Goal: Register for event/course: Sign up to attend an event or enroll in a course

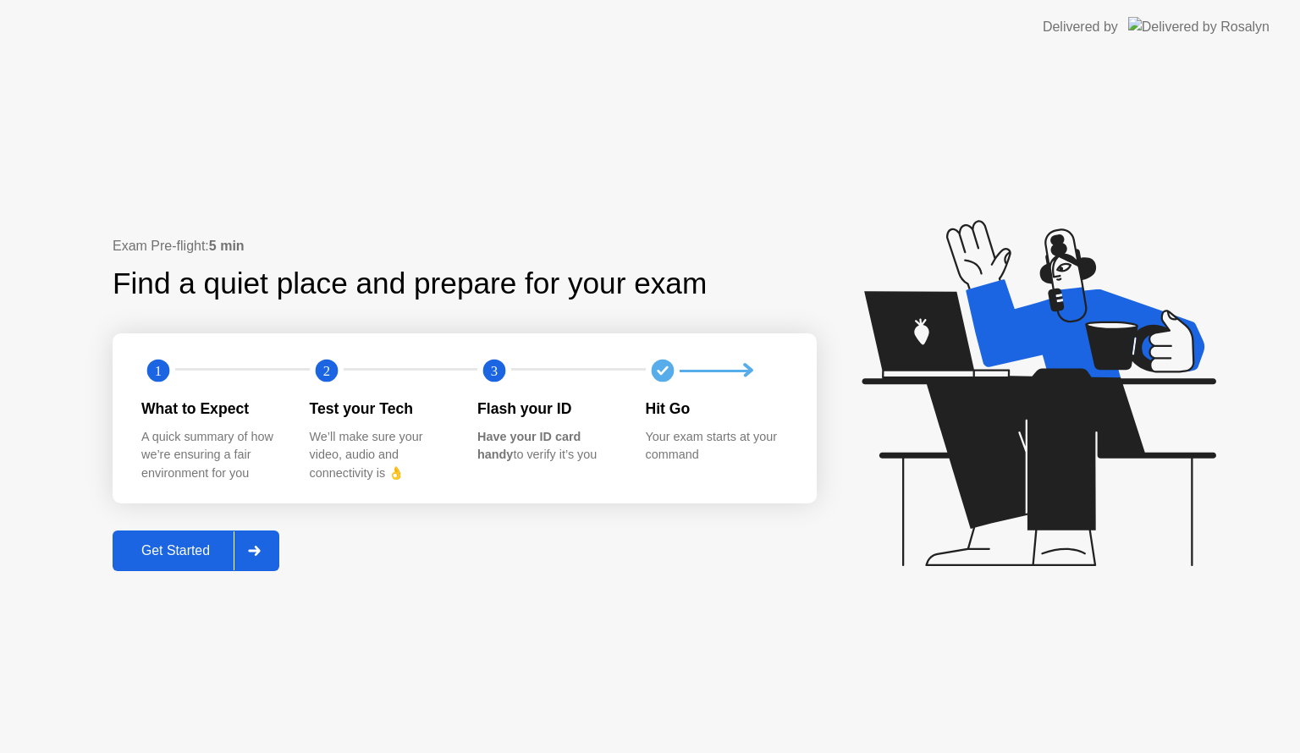
click at [258, 546] on icon at bounding box center [254, 551] width 13 height 10
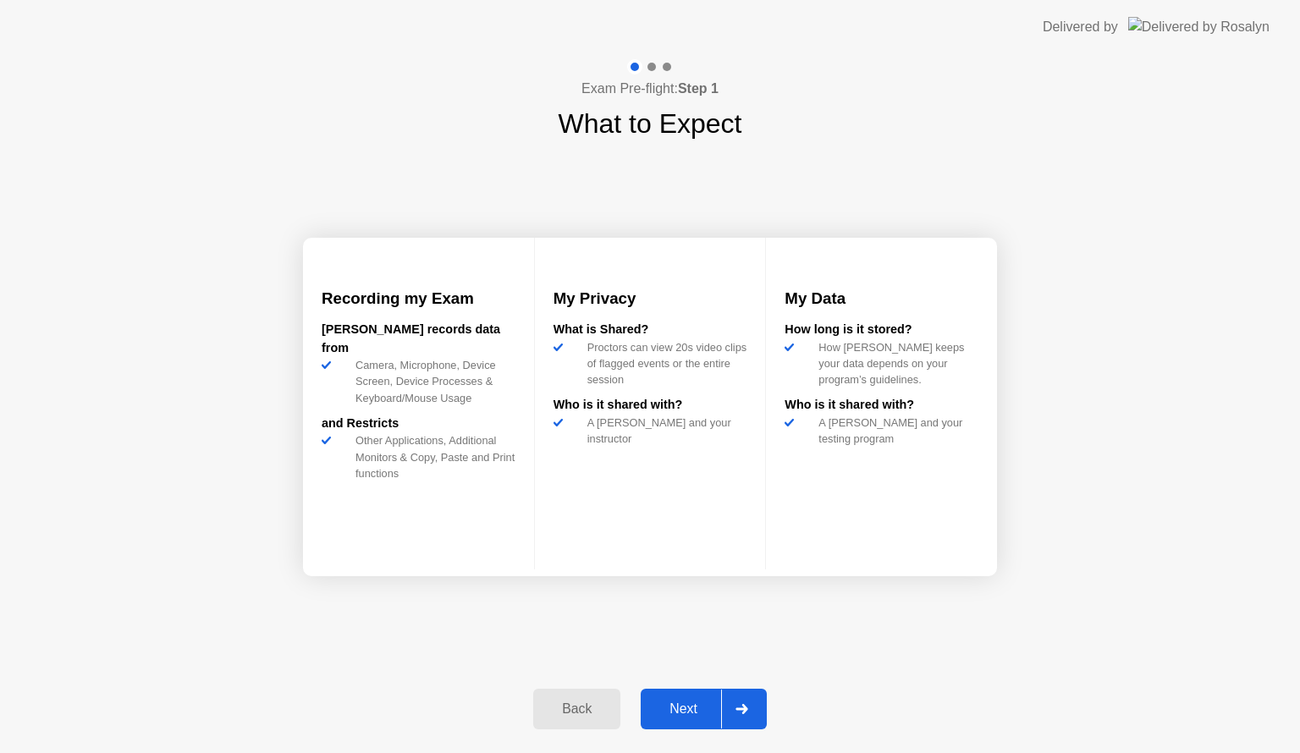
click at [746, 706] on icon at bounding box center [742, 709] width 12 height 10
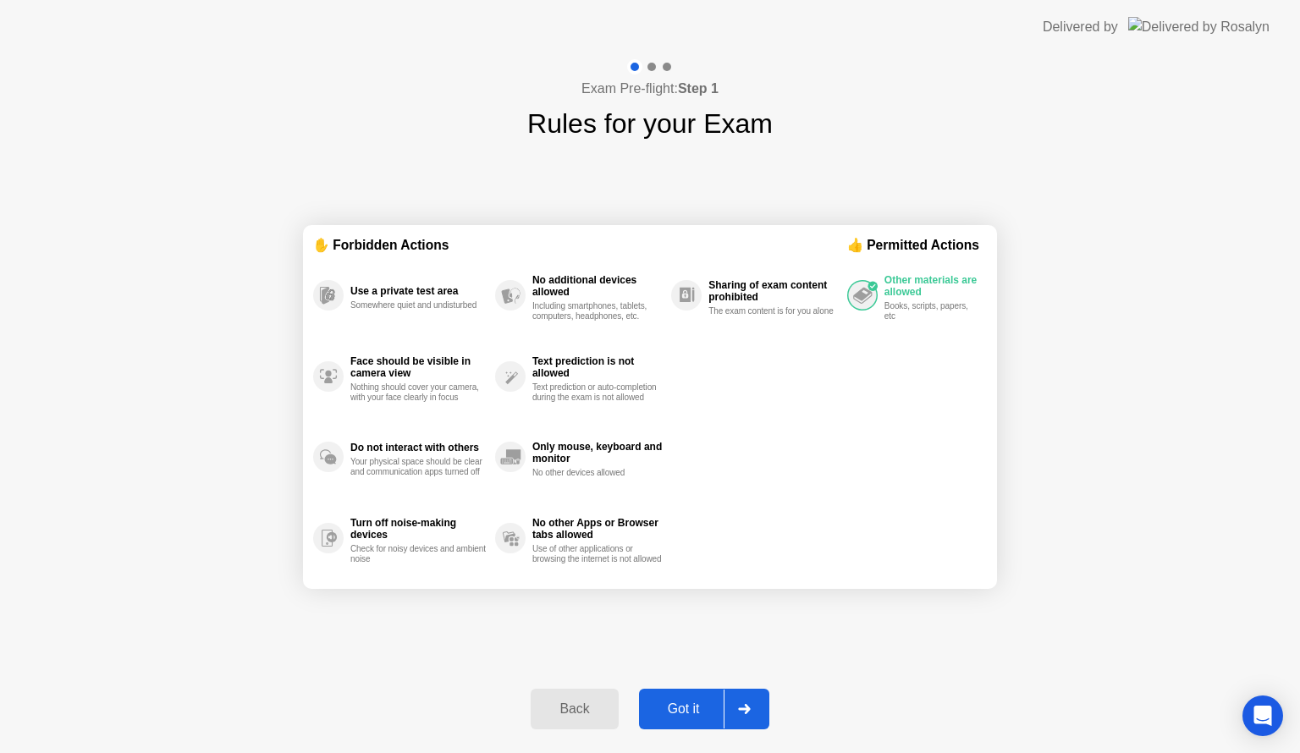
click at [752, 701] on div at bounding box center [744, 709] width 41 height 39
select select "**********"
select select "*******"
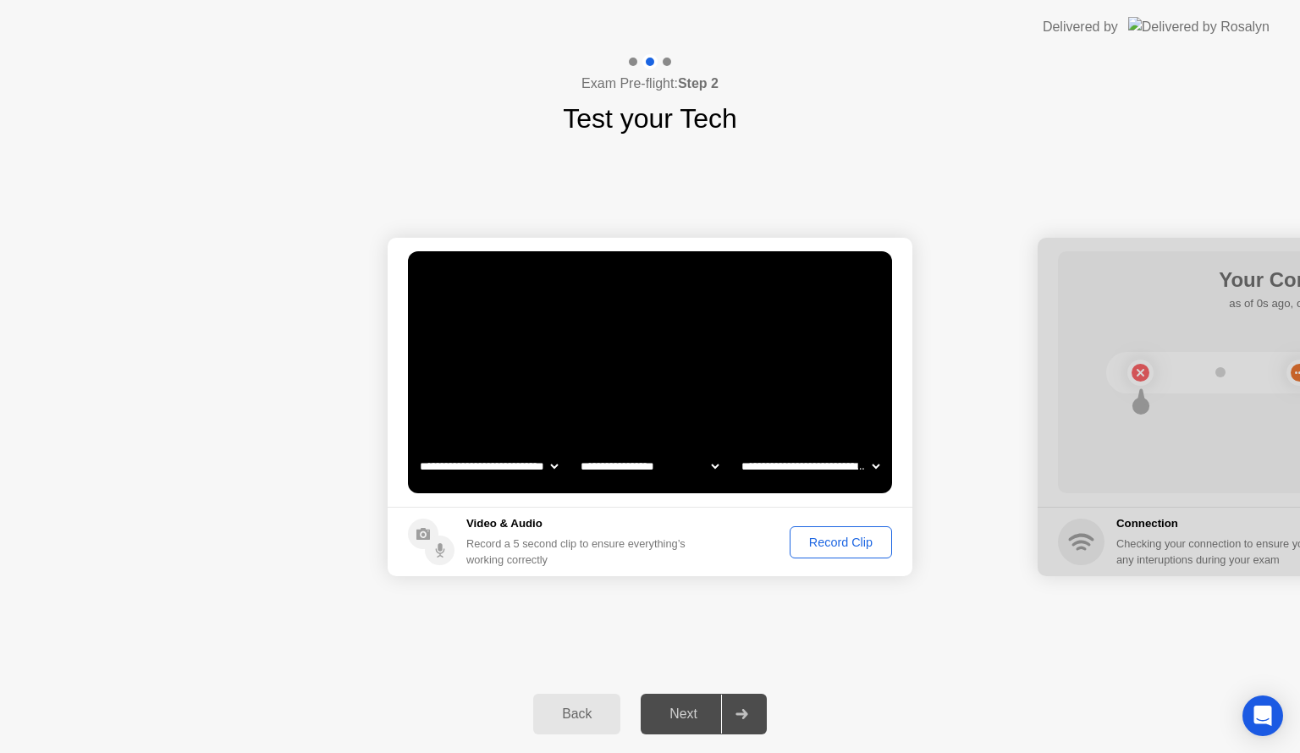
click at [853, 542] on div "Record Clip" at bounding box center [841, 543] width 91 height 14
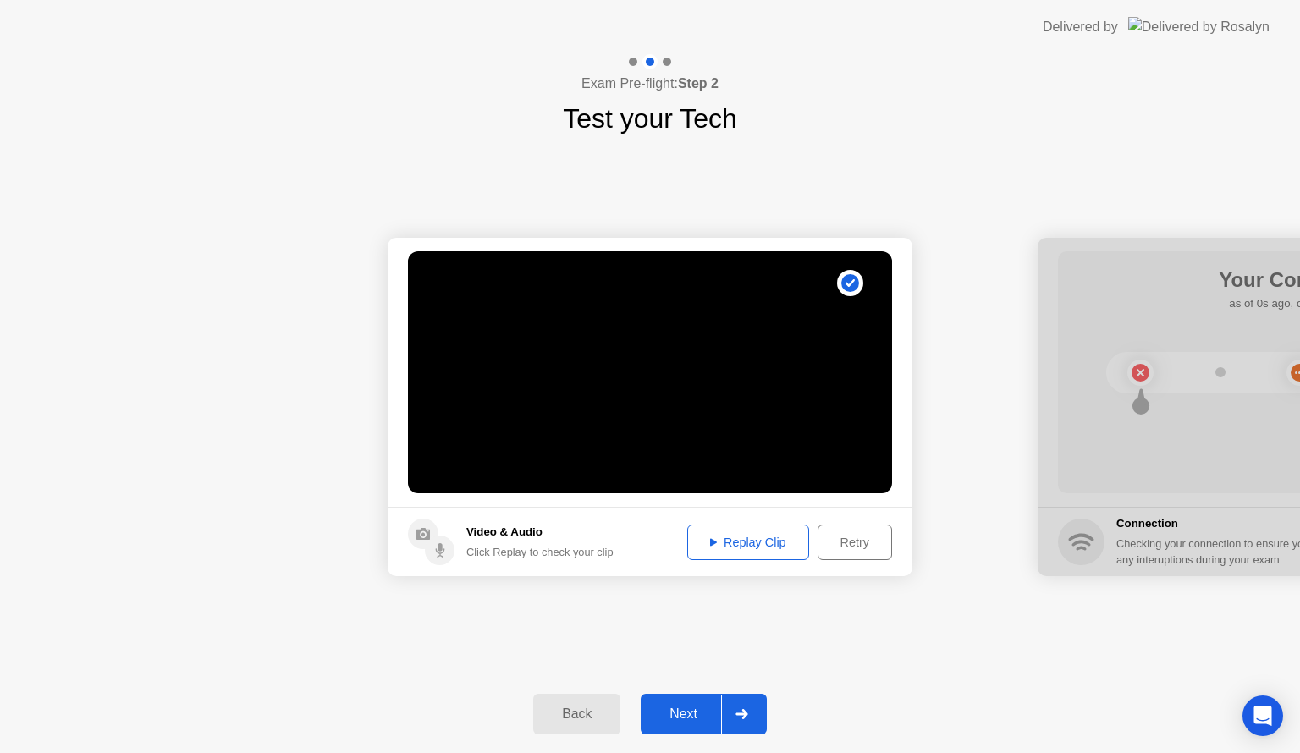
click at [749, 718] on div at bounding box center [741, 714] width 41 height 39
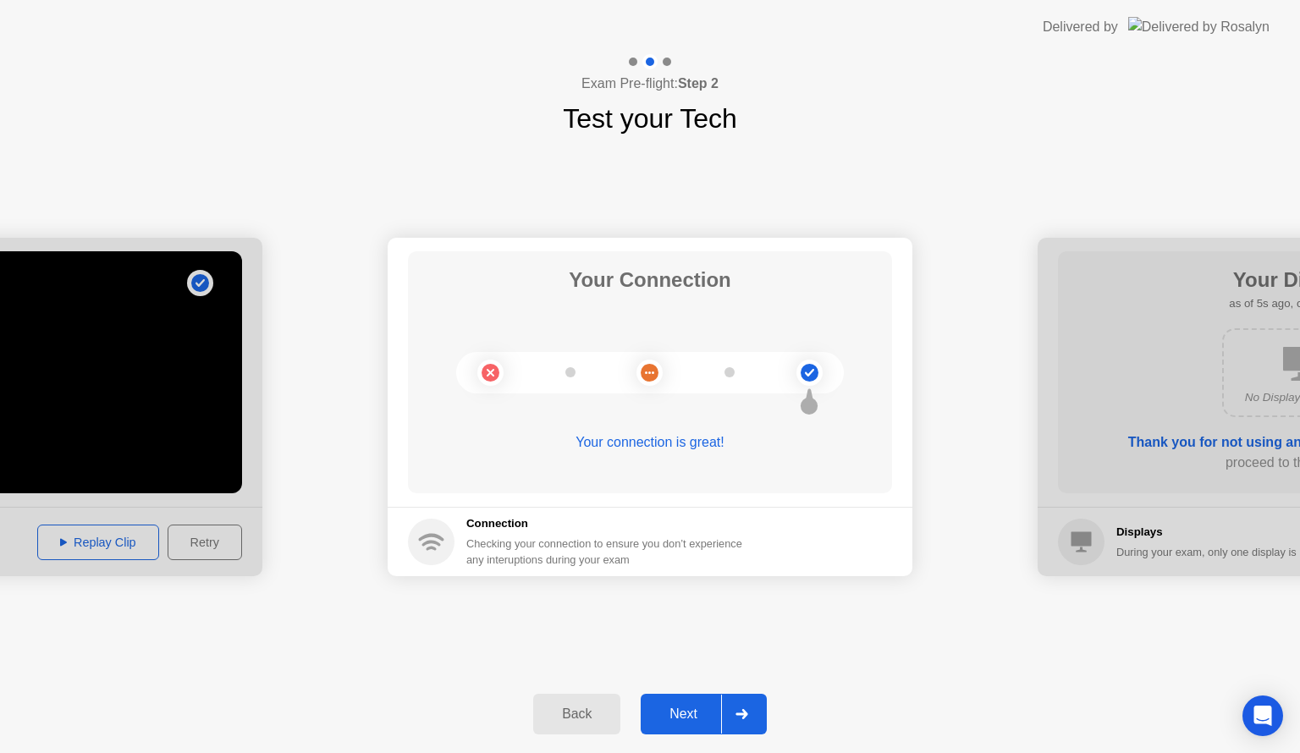
click at [749, 718] on div at bounding box center [741, 714] width 41 height 39
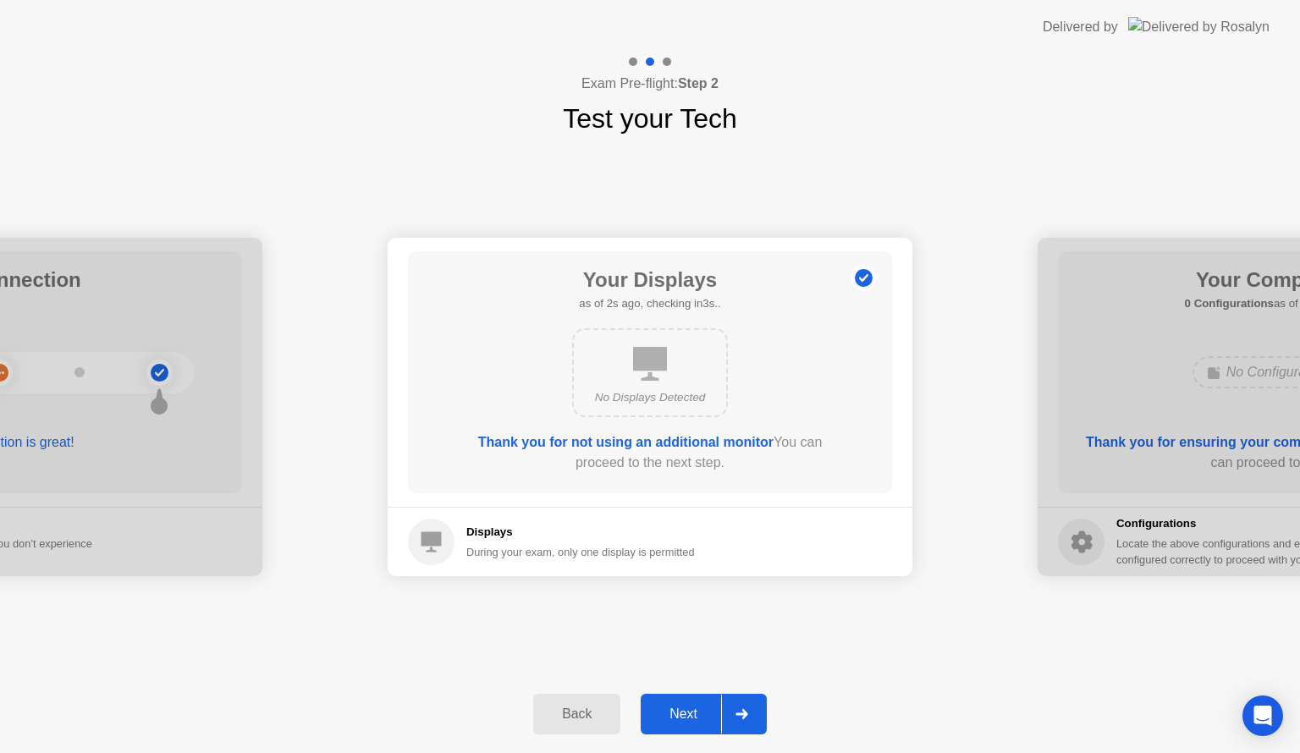
click at [749, 718] on div at bounding box center [741, 714] width 41 height 39
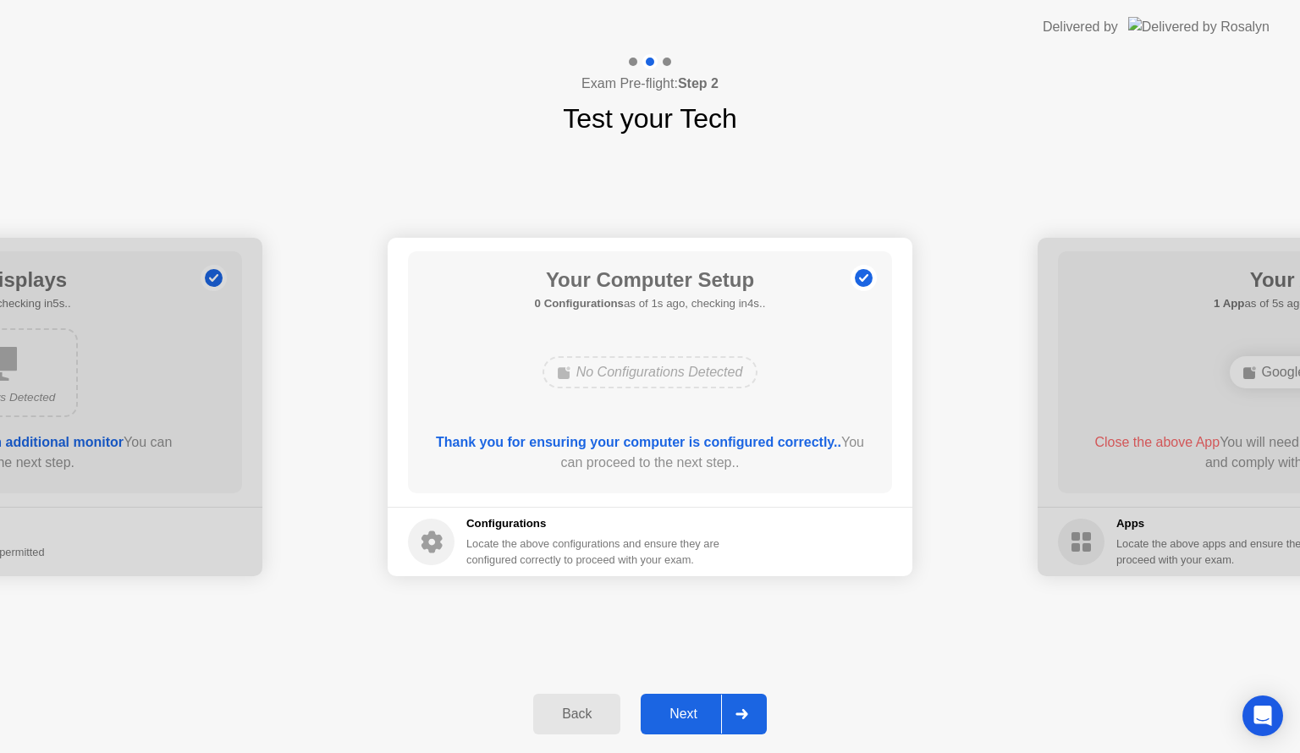
click at [749, 718] on div at bounding box center [741, 714] width 41 height 39
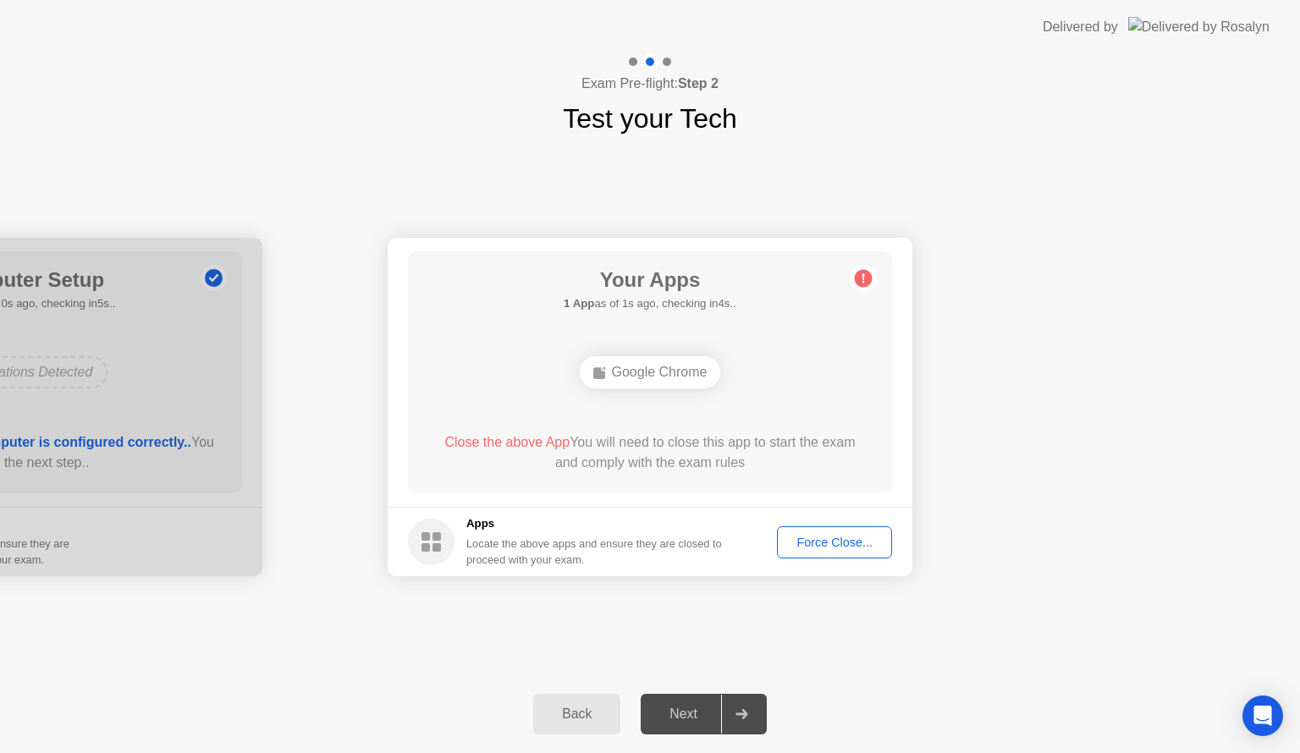
click at [840, 544] on div "Force Close..." at bounding box center [834, 543] width 103 height 14
click at [816, 540] on div "Force Close..." at bounding box center [834, 543] width 103 height 14
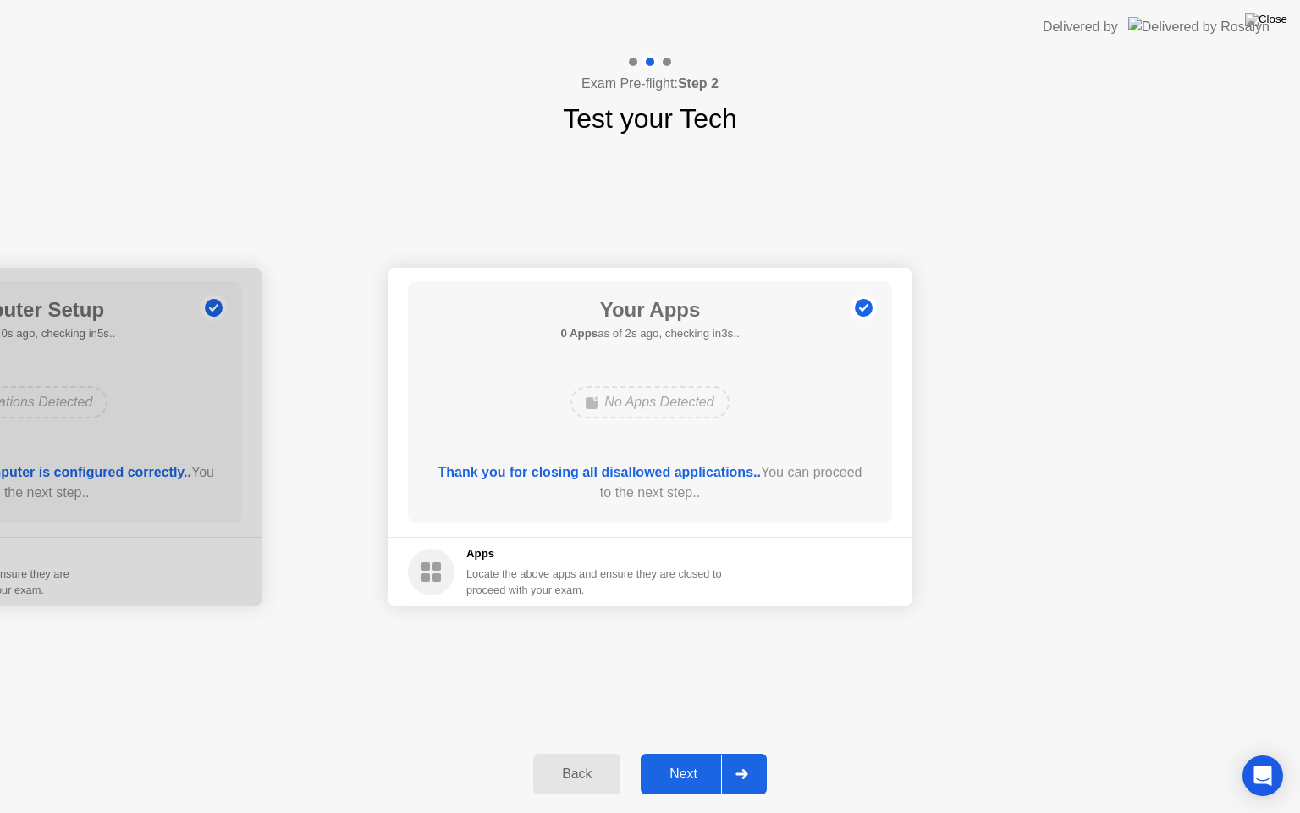
click at [736, 753] on div at bounding box center [741, 773] width 41 height 39
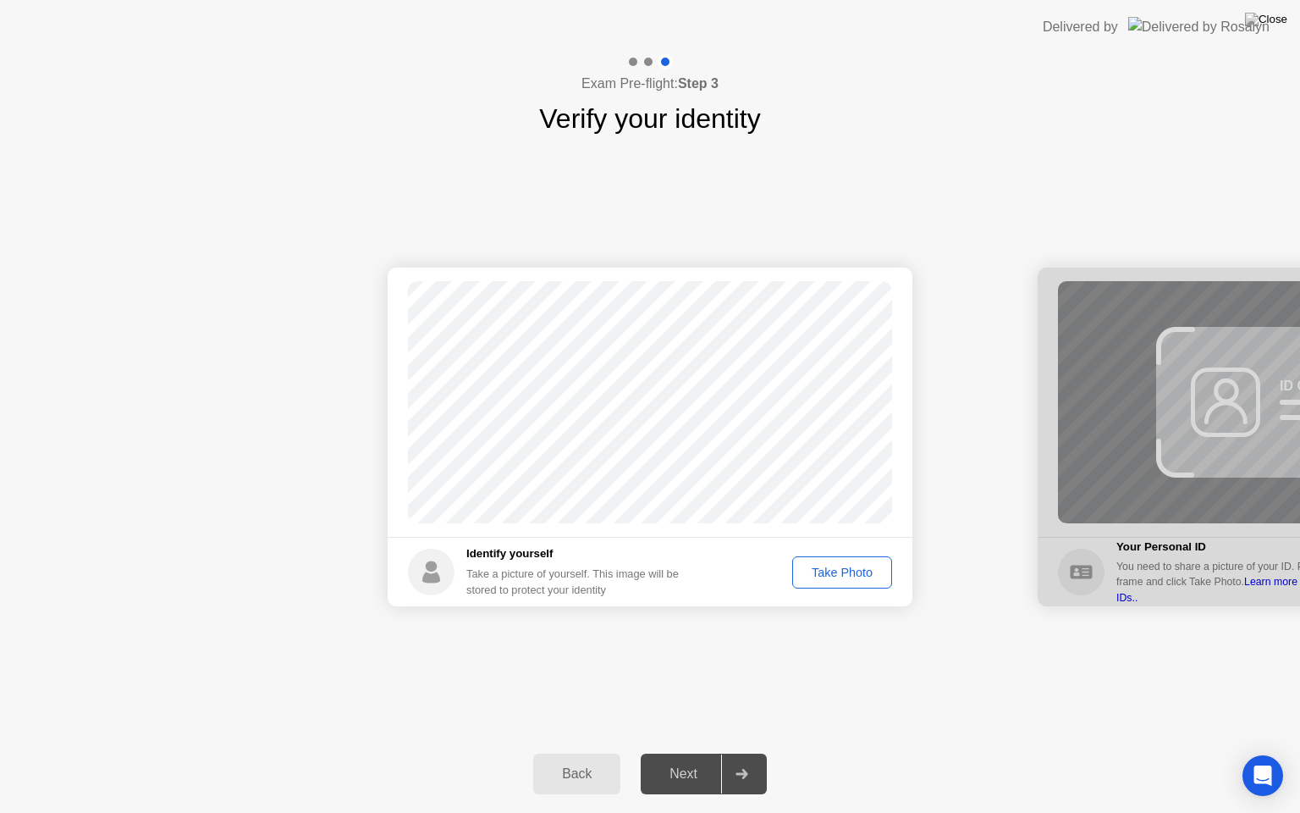
click at [853, 577] on div "Take Photo" at bounding box center [842, 572] width 88 height 14
click at [750, 753] on div at bounding box center [741, 773] width 41 height 39
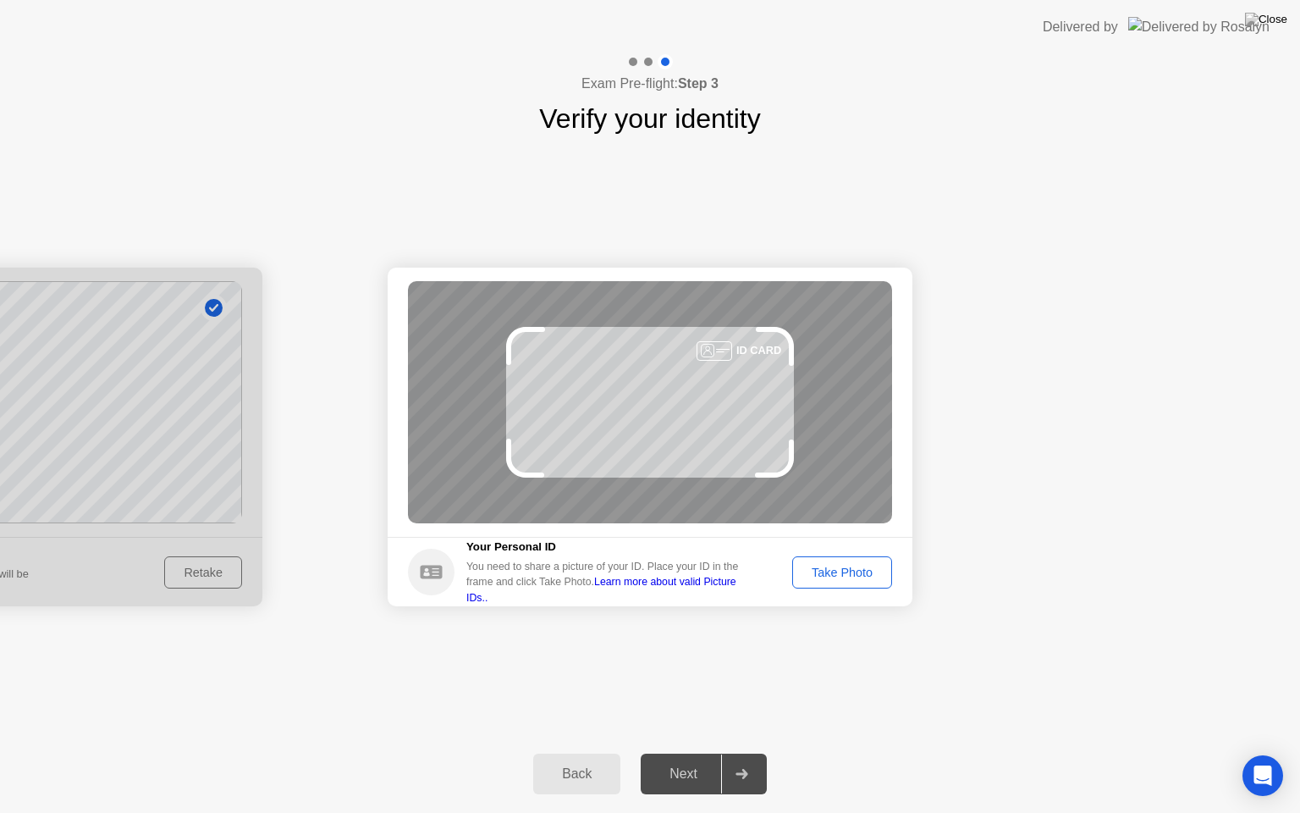
click at [830, 567] on div "Take Photo" at bounding box center [842, 572] width 88 height 14
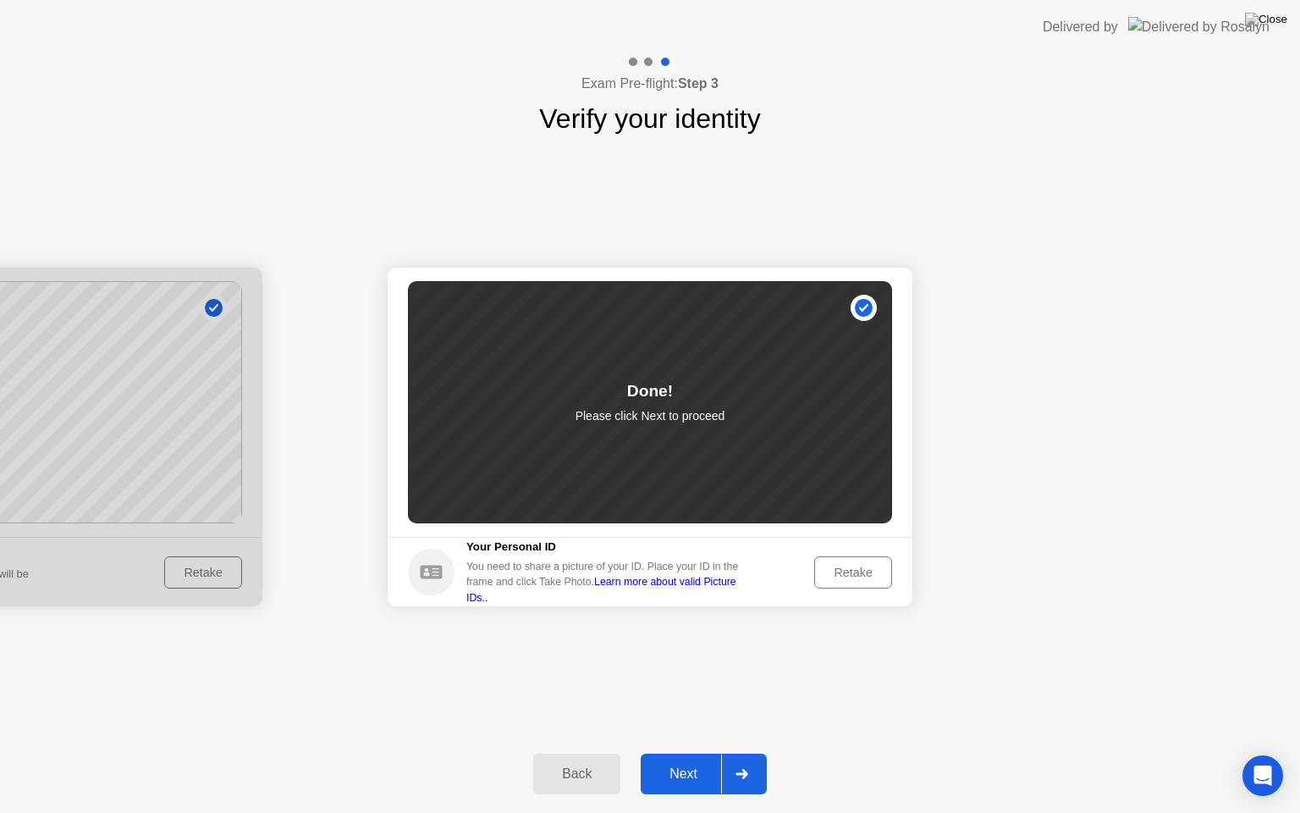
click at [745, 753] on icon at bounding box center [742, 774] width 12 height 10
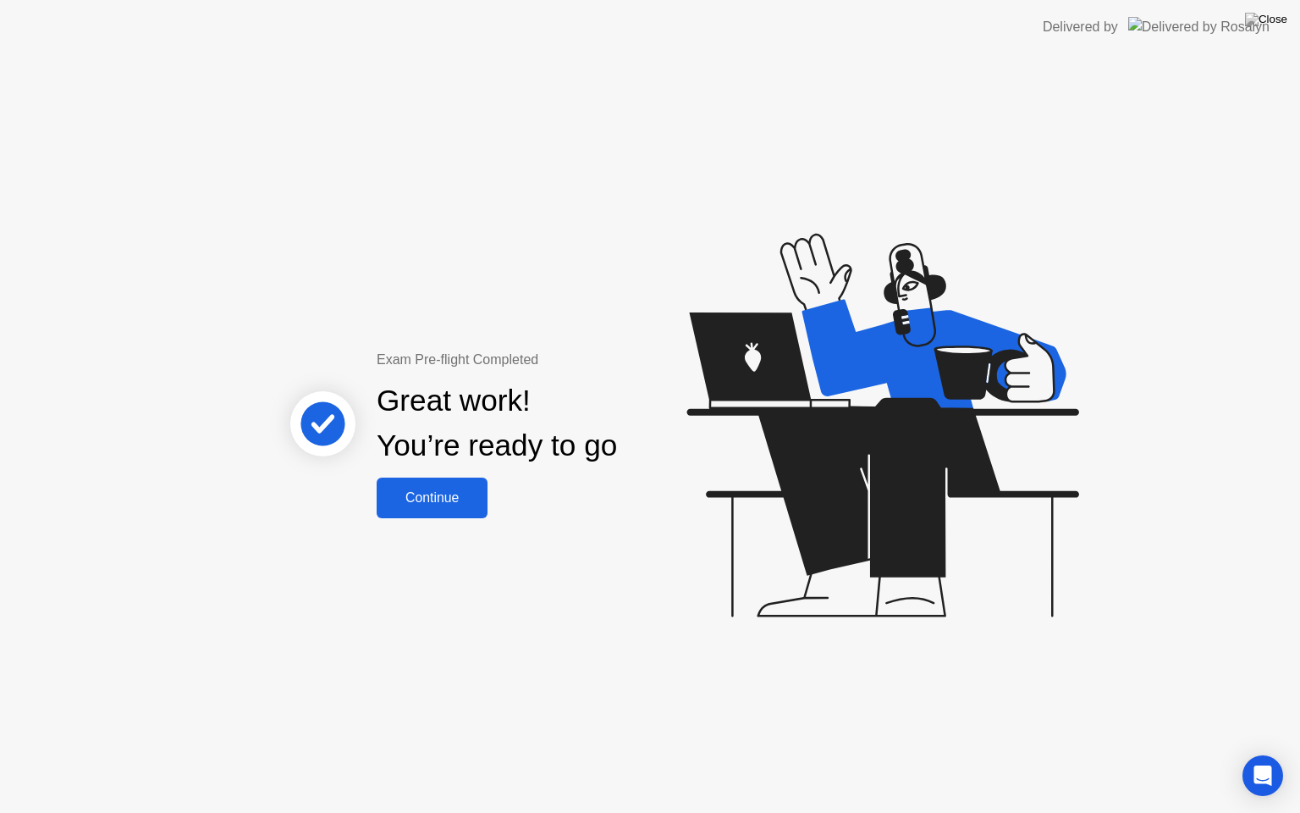
click at [432, 484] on button "Continue" at bounding box center [432, 497] width 111 height 41
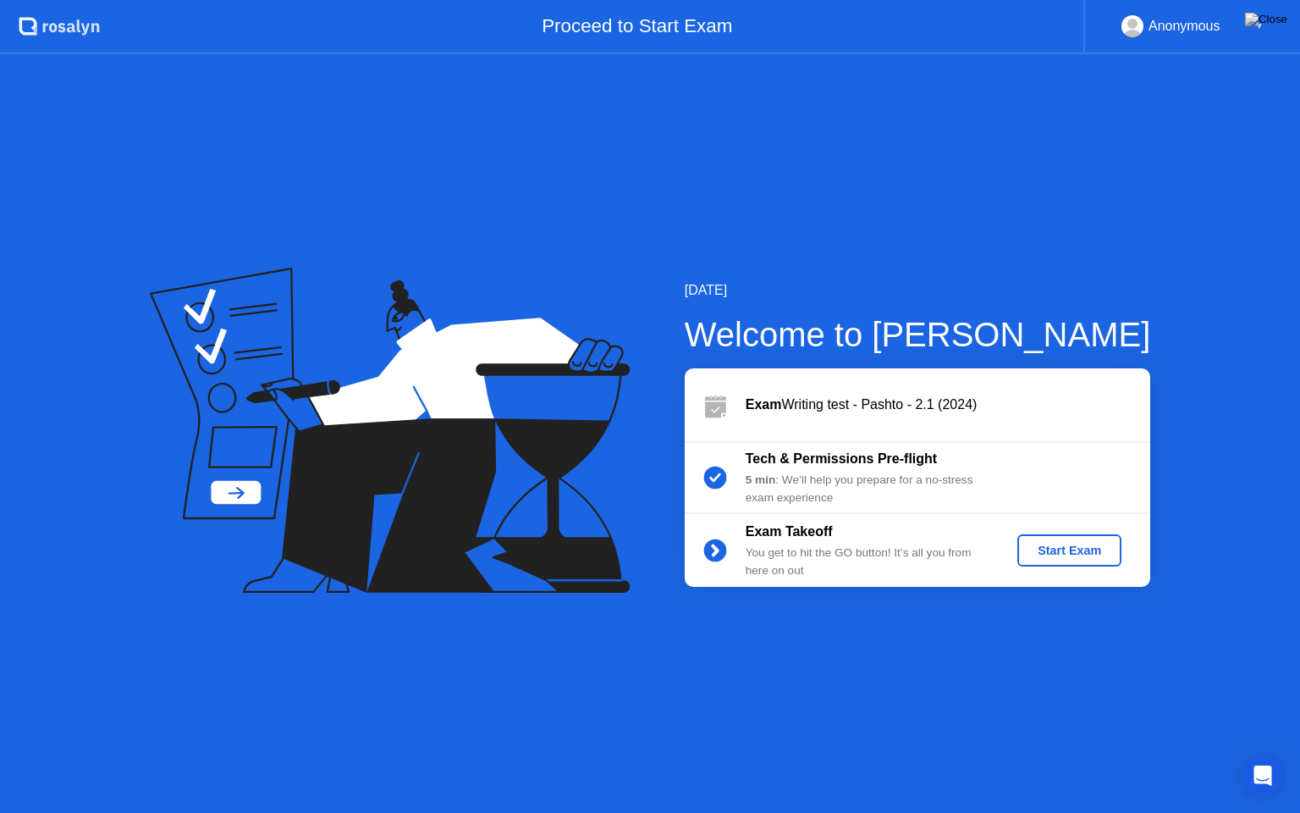
click at [1078, 562] on button "Start Exam" at bounding box center [1069, 550] width 104 height 32
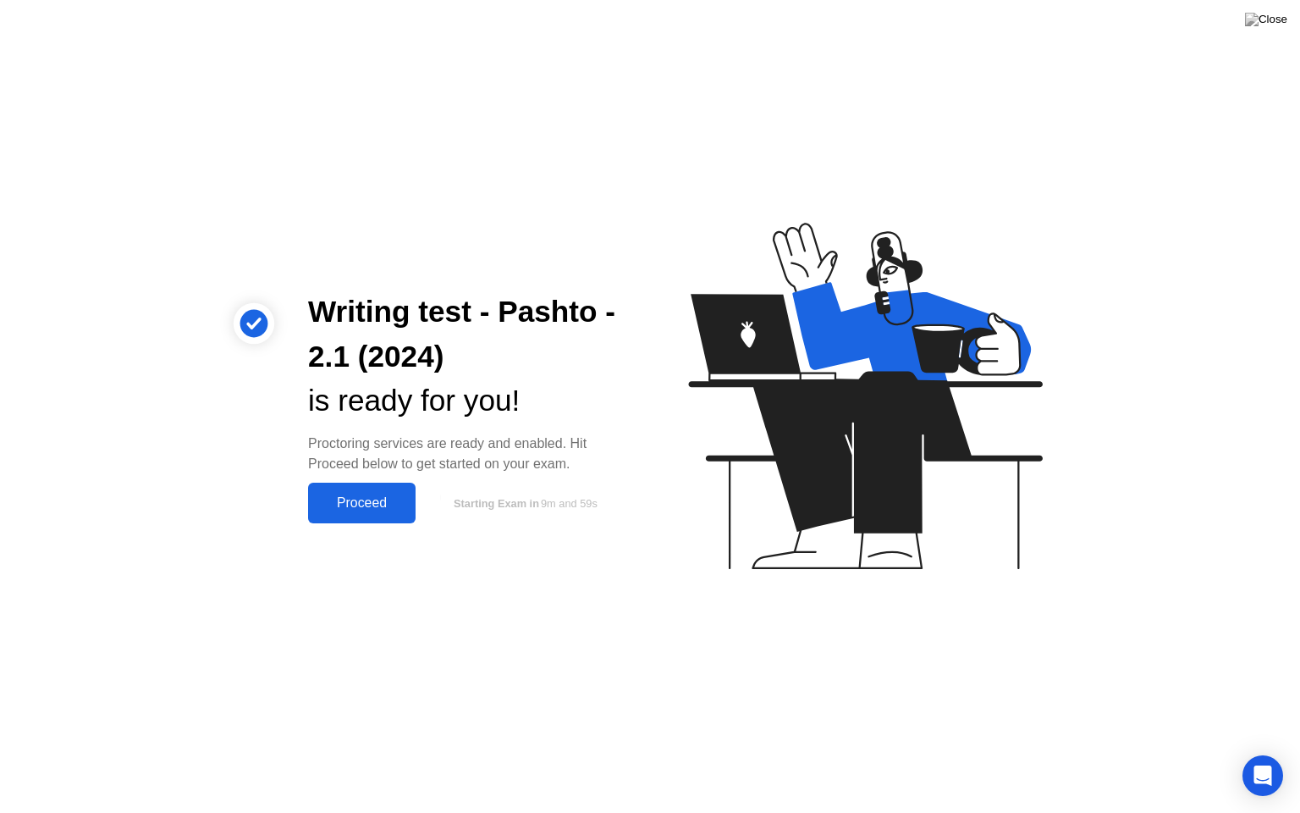
click at [397, 496] on div "Proceed" at bounding box center [361, 502] width 97 height 15
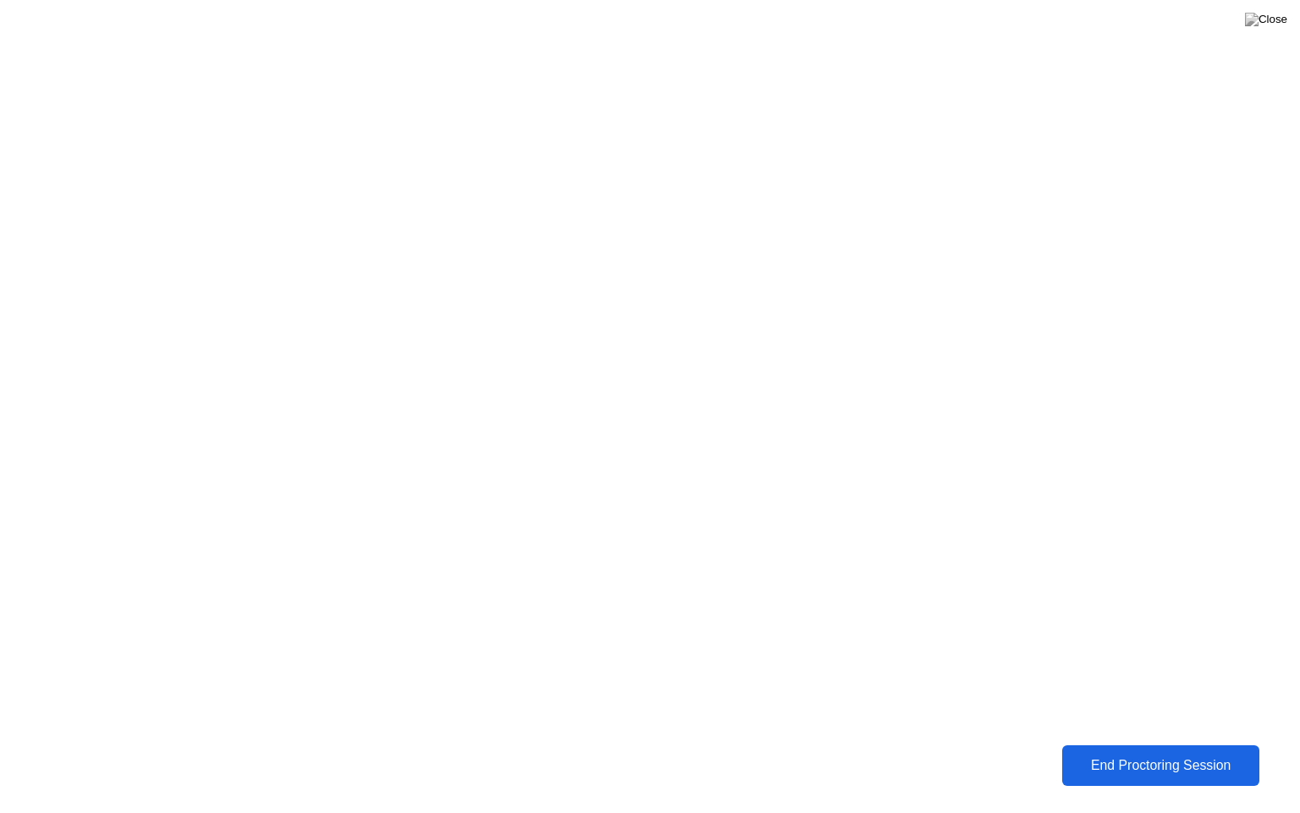
click at [1138, 753] on div "End Proctoring Session" at bounding box center [1161, 765] width 200 height 16
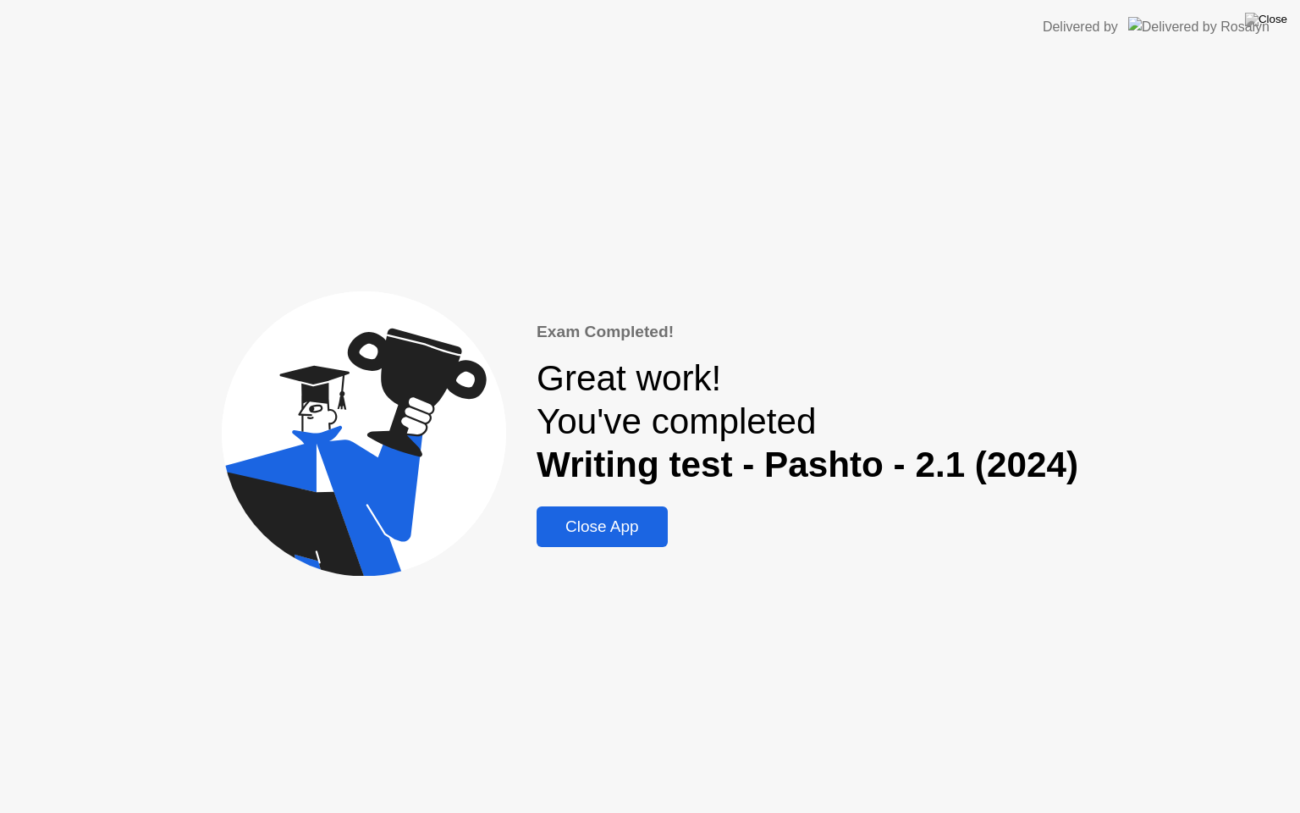
click at [616, 523] on div "Close App" at bounding box center [602, 526] width 121 height 19
